Goal: Information Seeking & Learning: Understand process/instructions

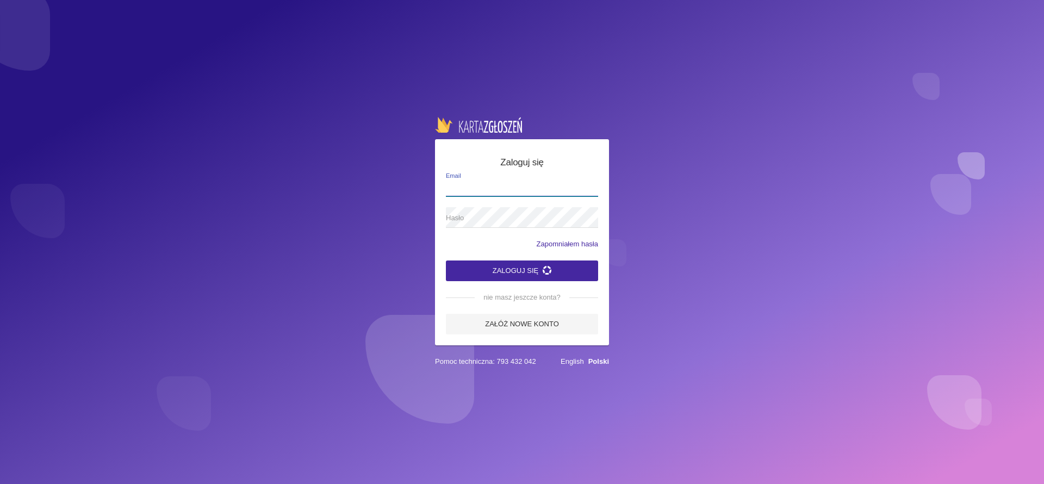
type input "[EMAIL_ADDRESS][DOMAIN_NAME]"
click at [513, 265] on button "Zaloguj się" at bounding box center [522, 271] width 152 height 21
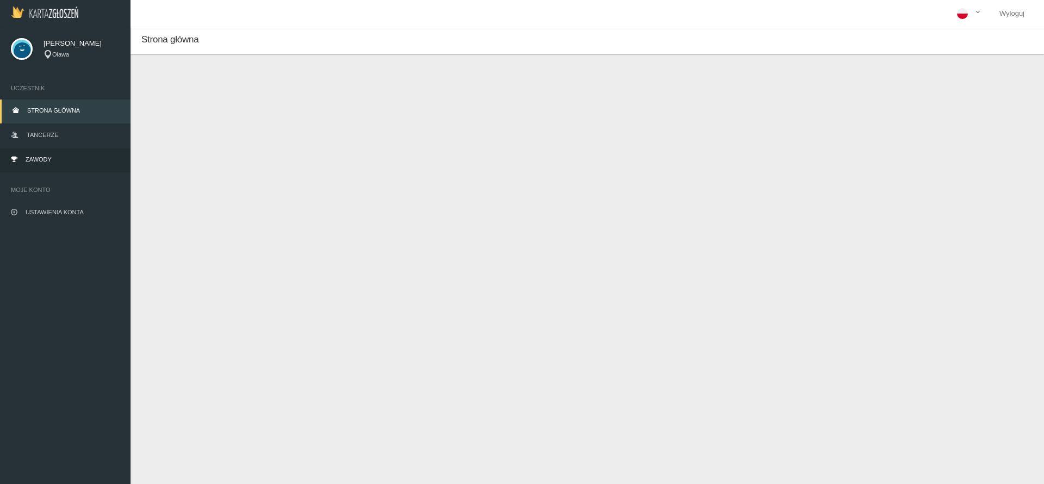
click at [32, 157] on span "Zawody" at bounding box center [39, 159] width 26 height 7
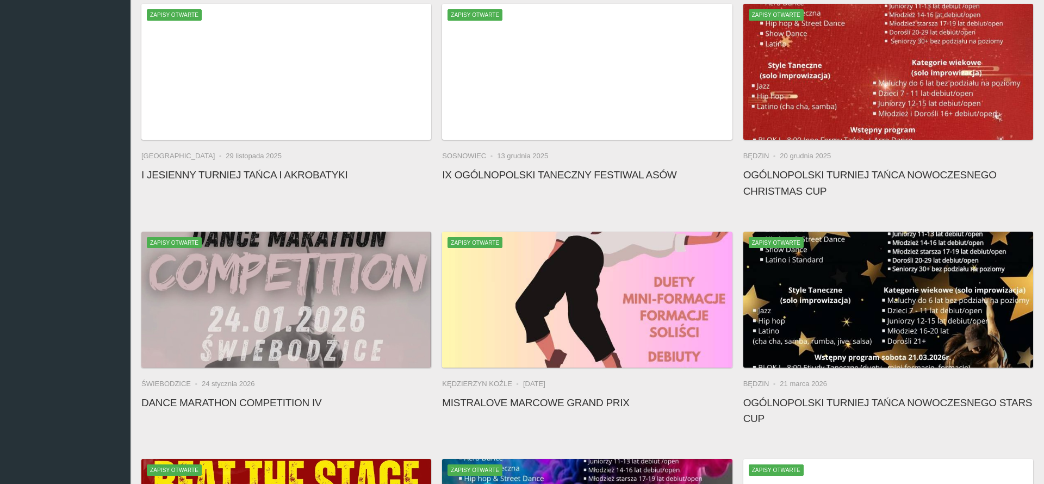
scroll to position [782, 0]
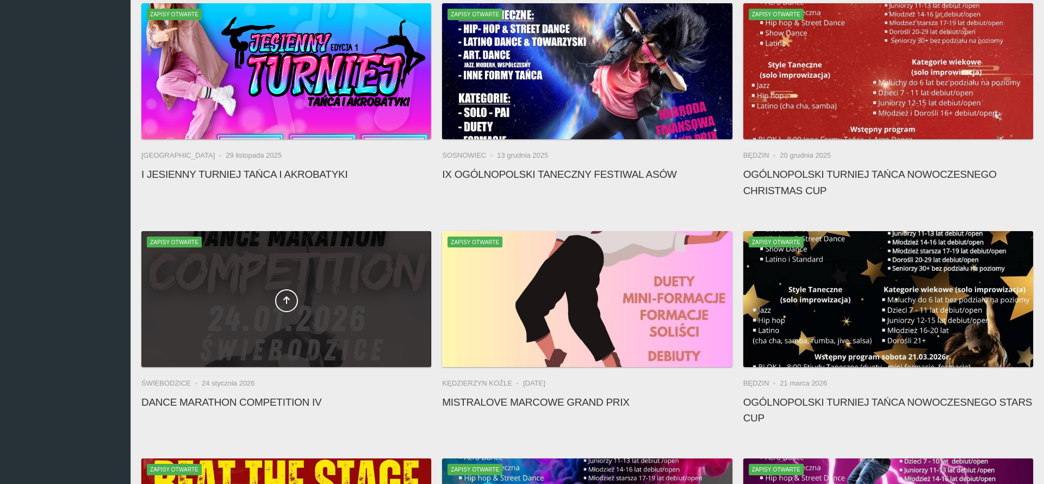
click at [351, 319] on div at bounding box center [286, 299] width 290 height 136
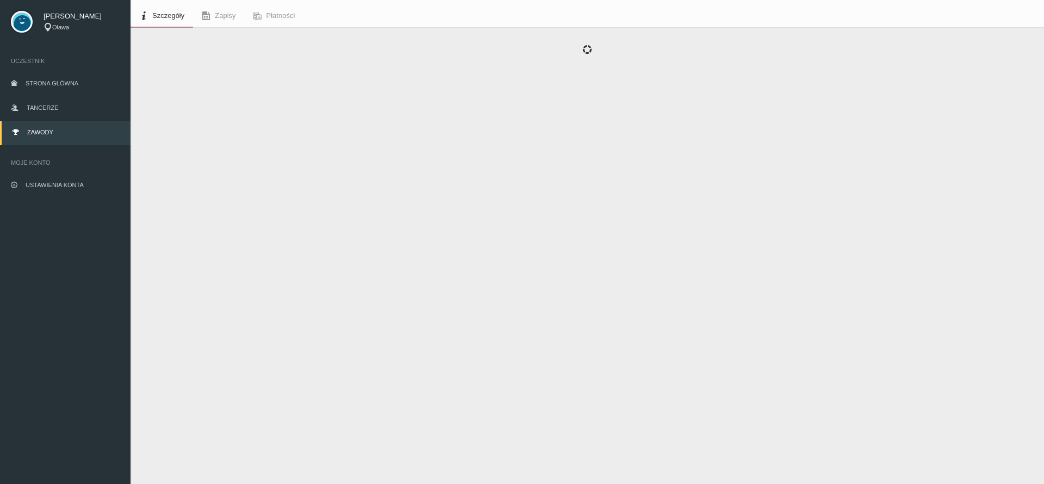
scroll to position [27, 0]
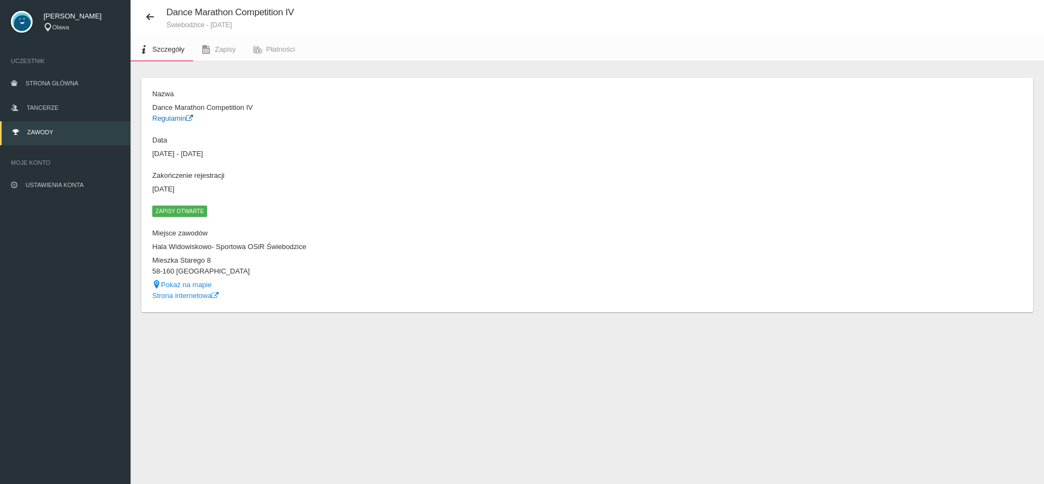
click at [175, 118] on link "Regulamin" at bounding box center [172, 118] width 41 height 8
click at [152, 18] on icon at bounding box center [150, 17] width 9 height 9
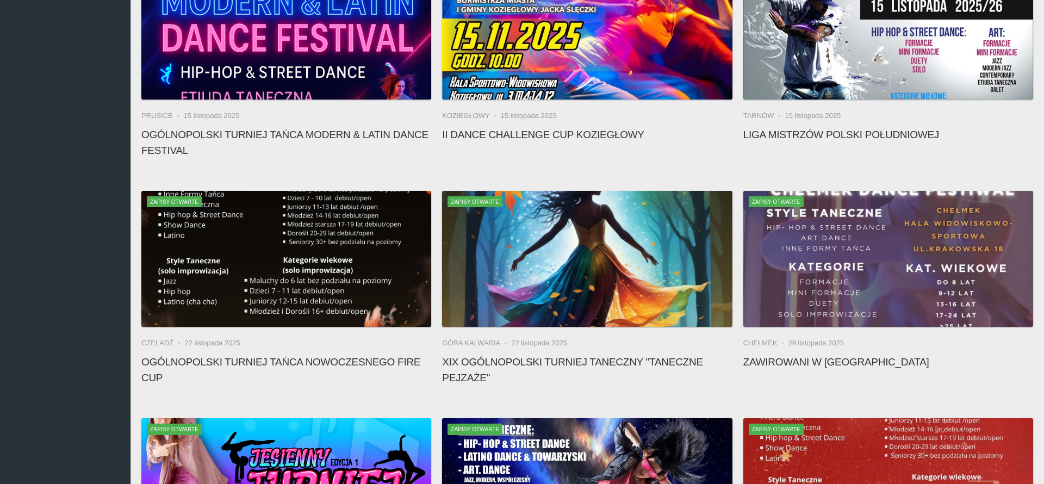
scroll to position [399, 0]
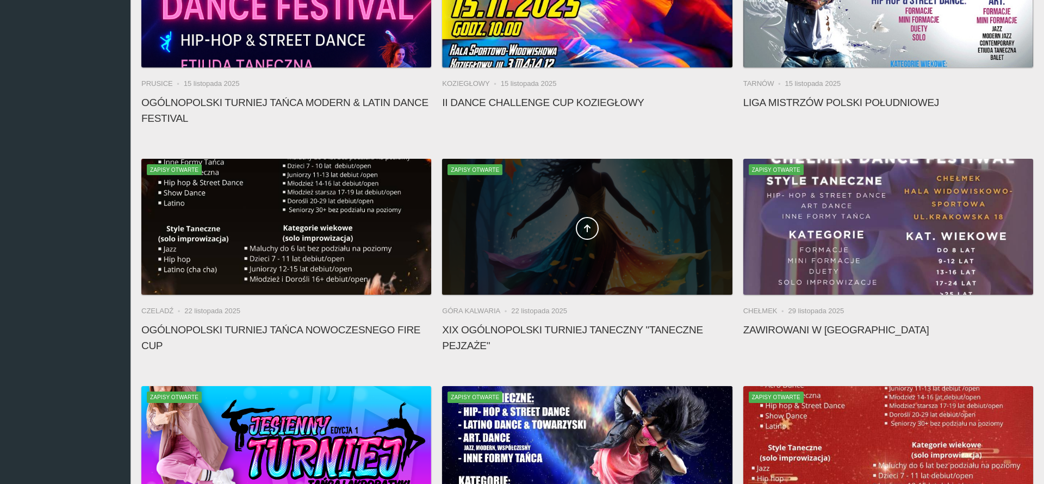
click at [528, 220] on span at bounding box center [587, 228] width 290 height 23
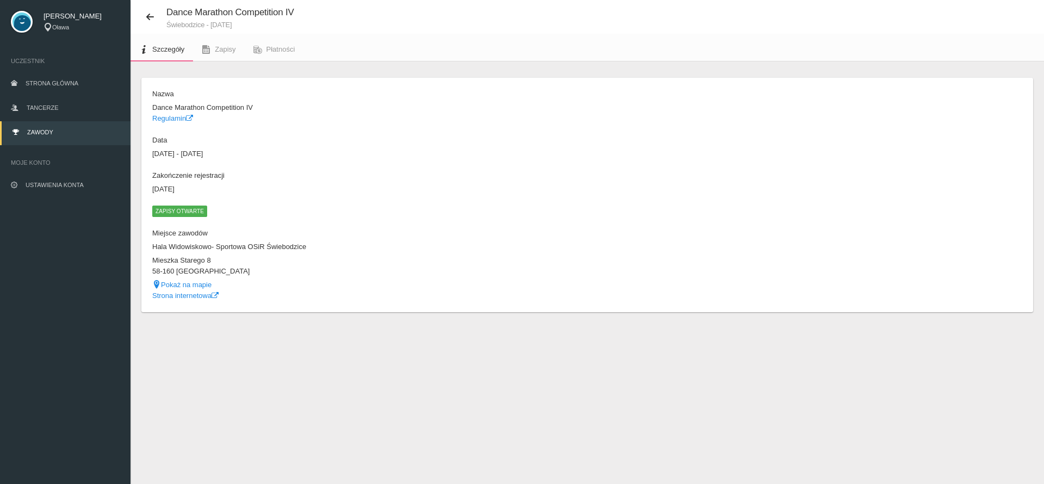
scroll to position [27, 0]
click at [166, 118] on link "Regulamin" at bounding box center [172, 118] width 41 height 8
click at [147, 14] on icon at bounding box center [150, 17] width 9 height 9
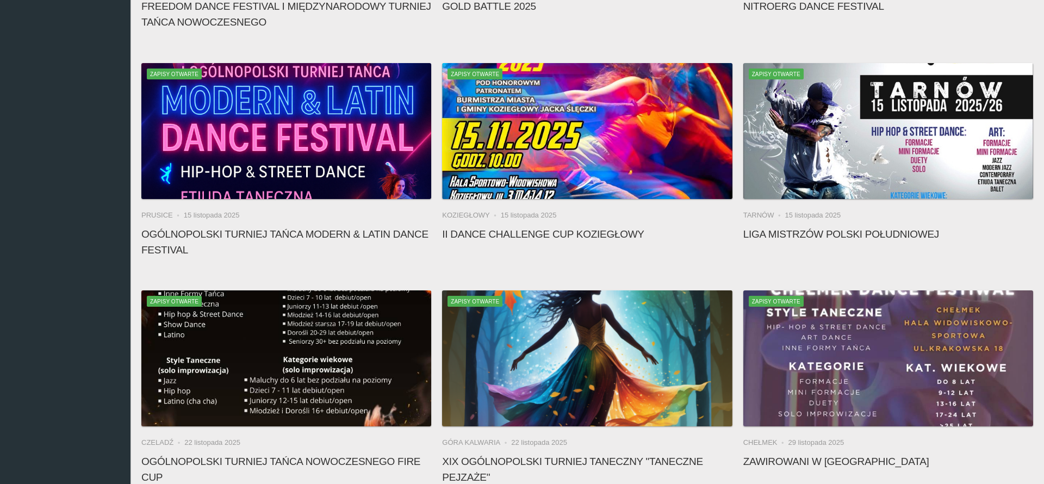
scroll to position [268, 0]
